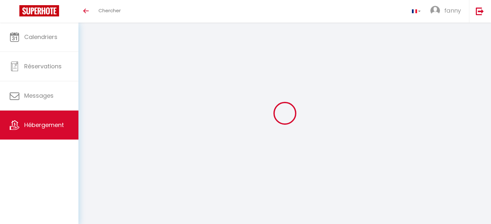
select select "3"
select select "2"
select select "1"
select select "28"
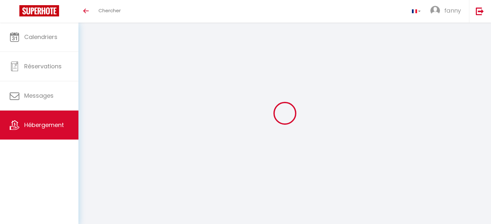
type input "Le refuge"
type input "[PERSON_NAME]"
type input "FOUGEROUSSE"
type input "Chemin du Col - [GEOGRAPHIC_DATA]"
type input "73450"
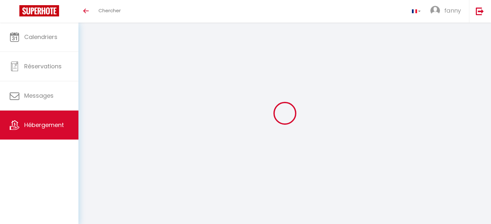
type input "Valloire"
select select "14"
select select "5"
select select "4"
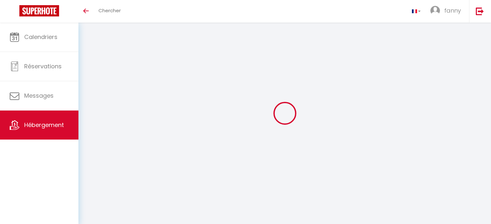
type input "160"
type input "20"
type input "410"
type input "1.82"
type input "1000"
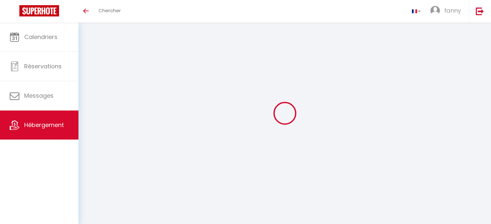
select select
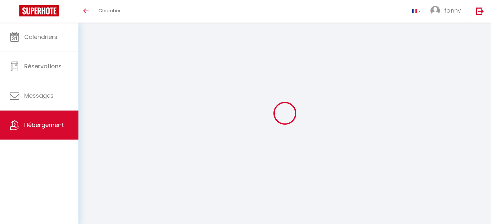
type input "Chemin du Col - [GEOGRAPHIC_DATA]"
type input "73450"
type input "Valloire"
type input "[EMAIL_ADDRESS][DOMAIN_NAME]"
select select
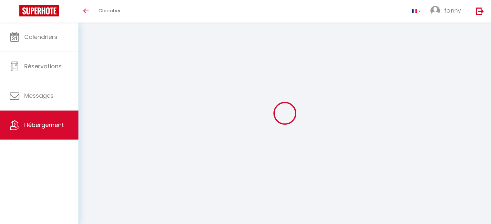
checkbox input "false"
select select
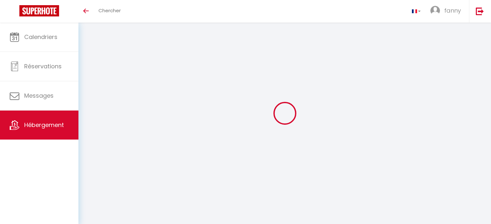
select select
type input "0"
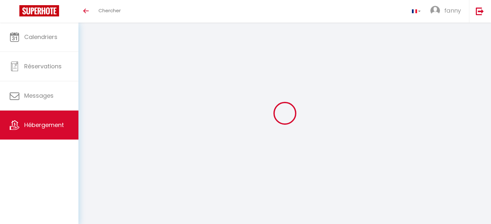
select select
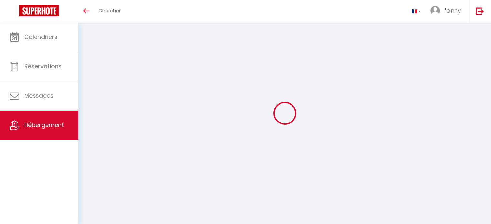
select select
checkbox input "false"
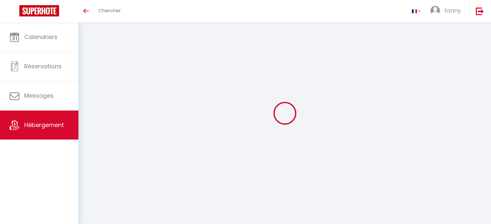
select select
checkbox input "false"
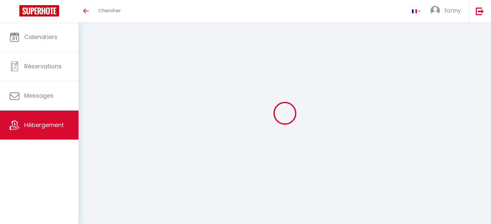
select select
checkbox input "false"
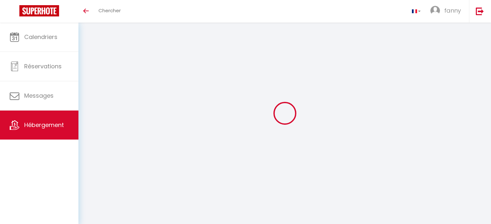
select select
checkbox input "false"
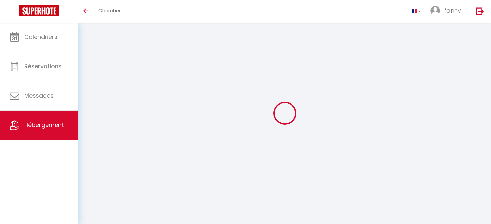
select select "17:00"
select select "00:00"
select select "10:00"
select select "30"
select select "120"
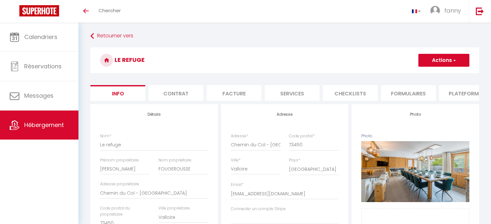
select select
checkbox input "false"
